Goal: Find specific page/section: Find specific page/section

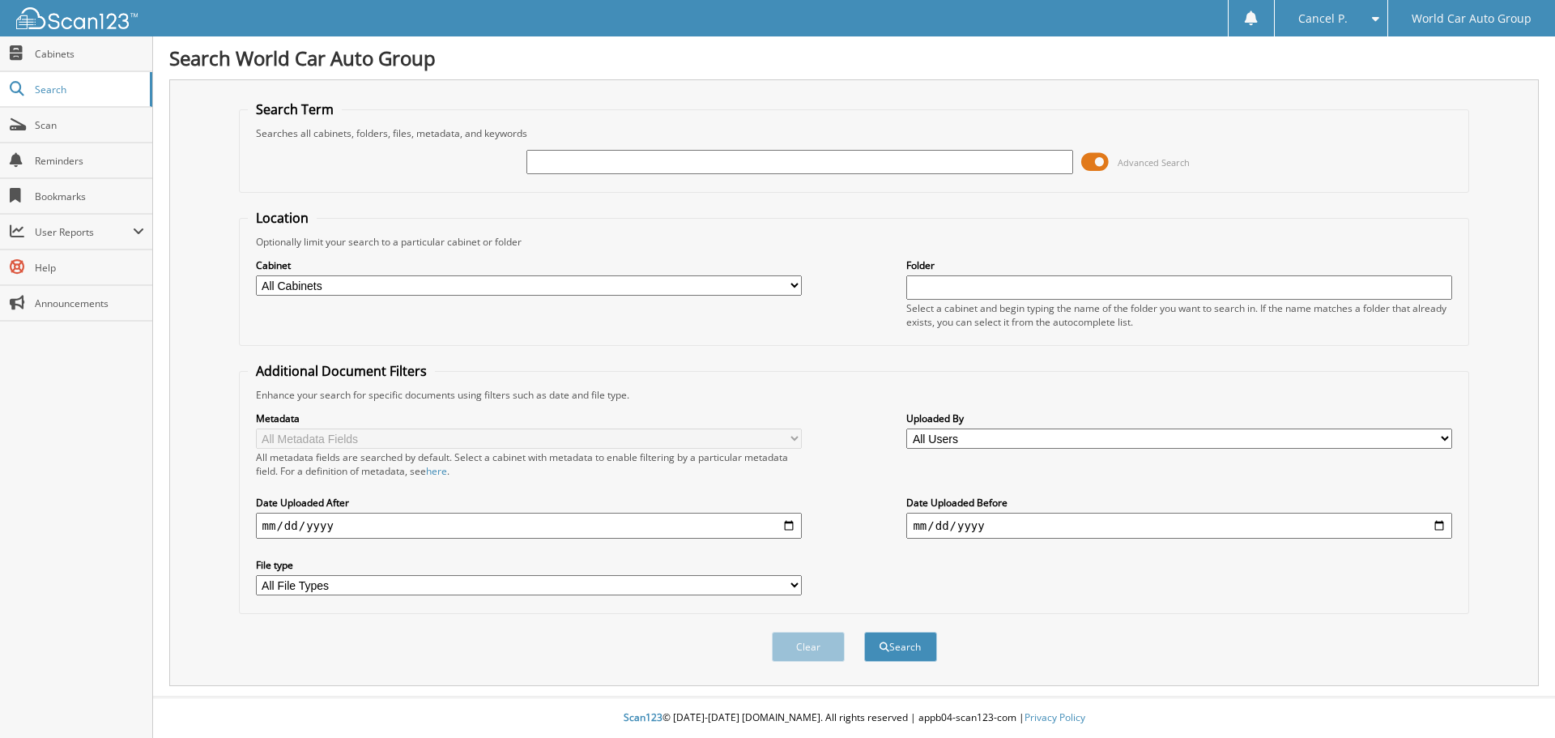
click at [1097, 166] on span at bounding box center [1095, 162] width 28 height 24
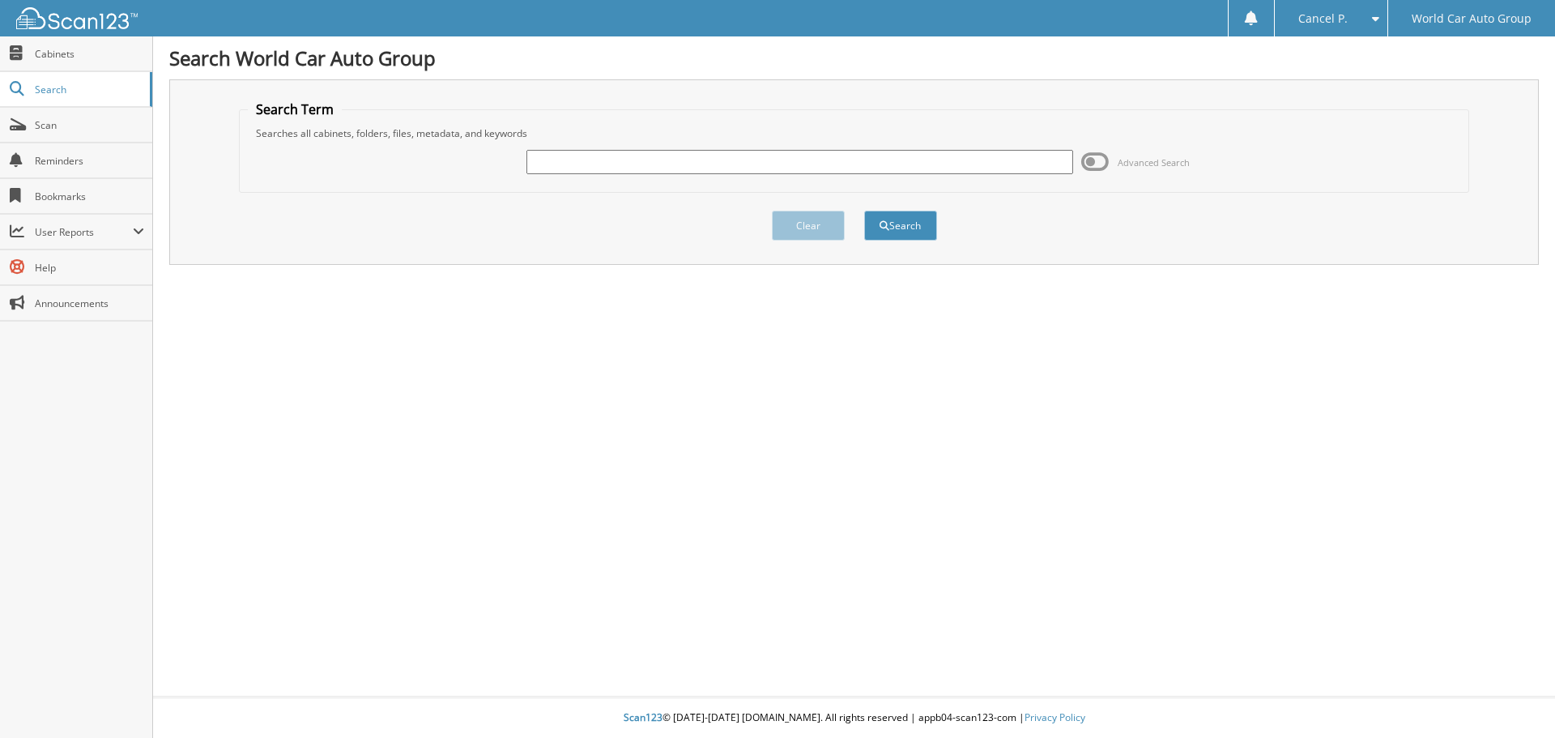
click at [669, 173] on input "text" at bounding box center [800, 162] width 546 height 24
paste input "099285"
type input "099285"
click at [864, 211] on button "Search" at bounding box center [900, 226] width 73 height 30
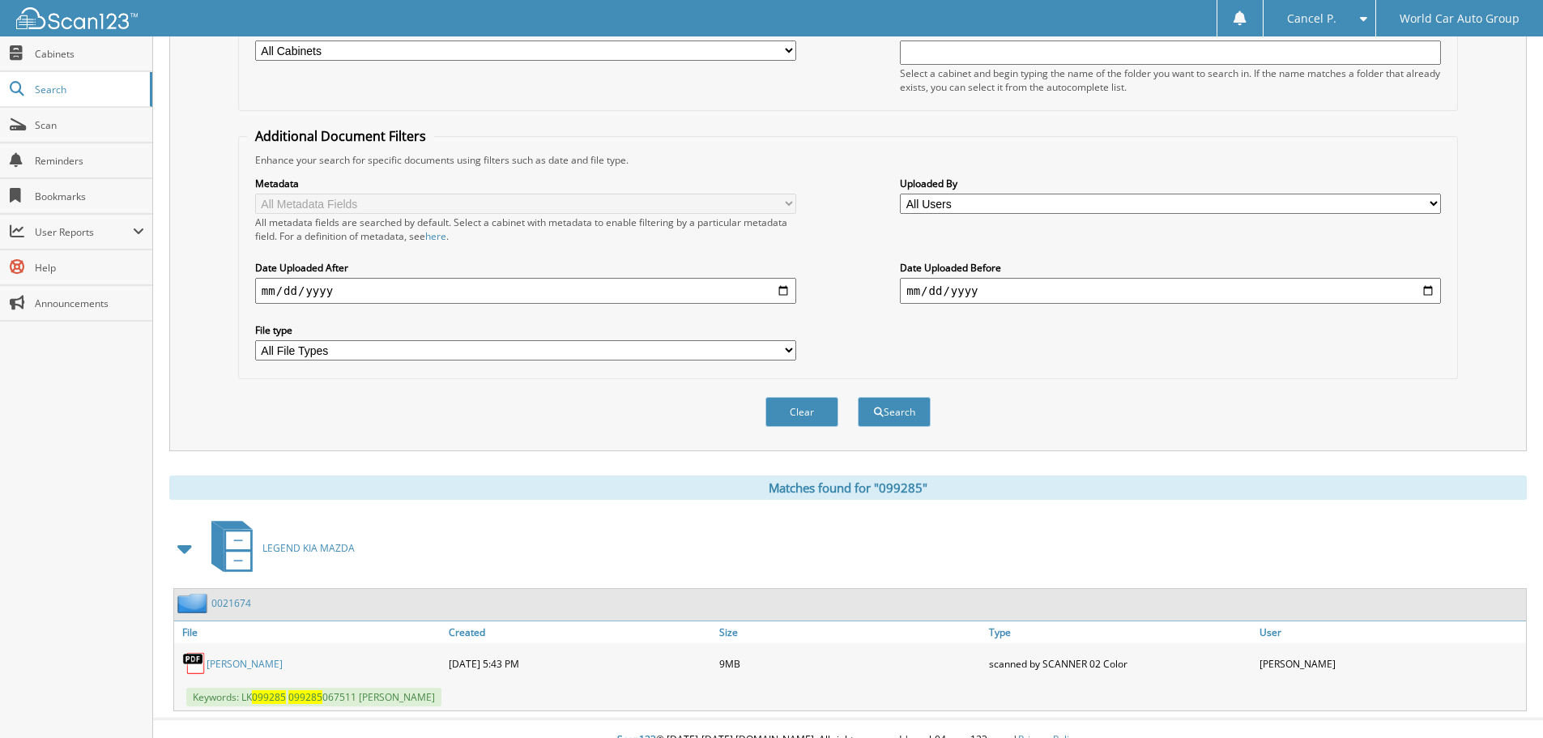
scroll to position [258, 0]
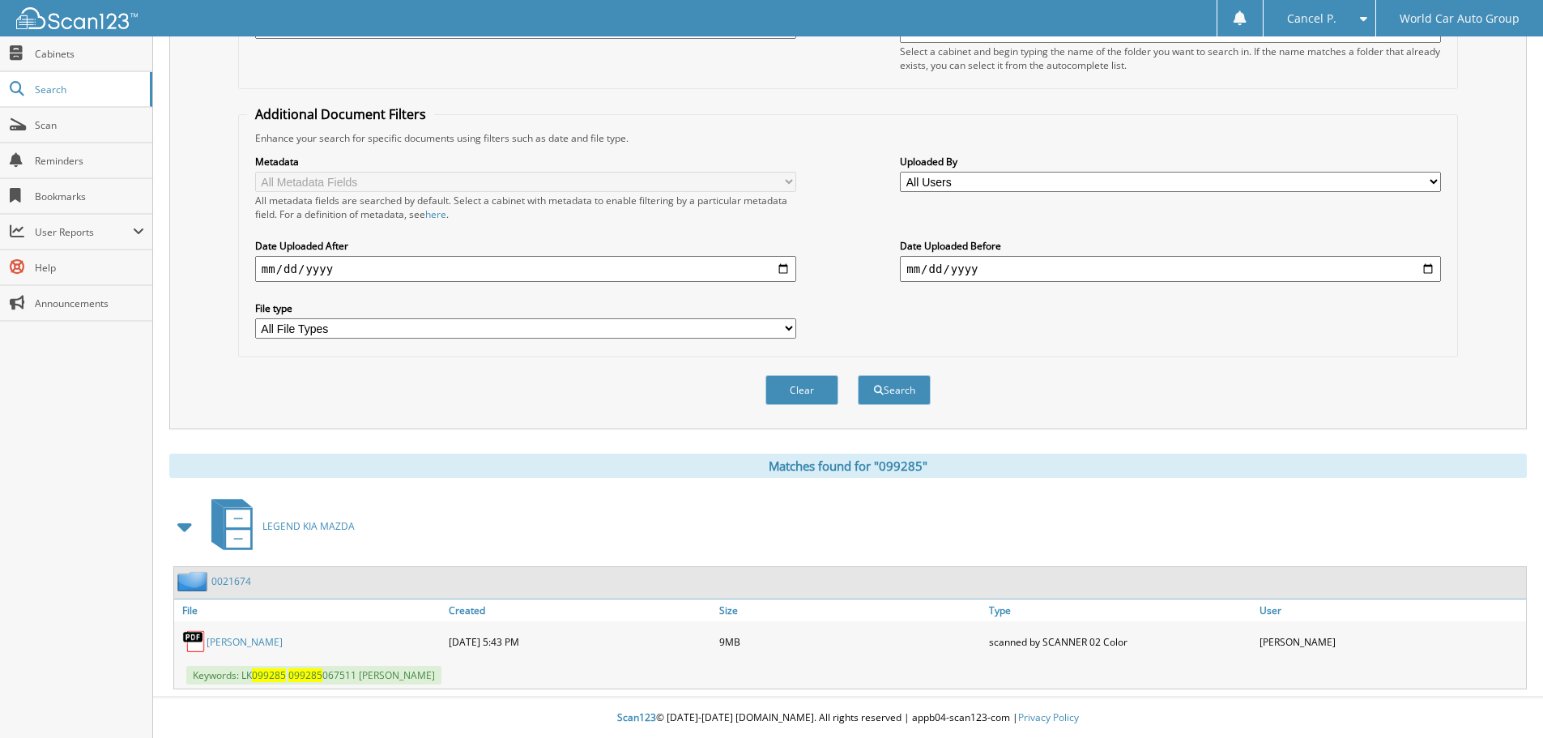
click at [248, 639] on link "[PERSON_NAME]" at bounding box center [245, 642] width 76 height 14
